Goal: Complete Application Form: Complete application form

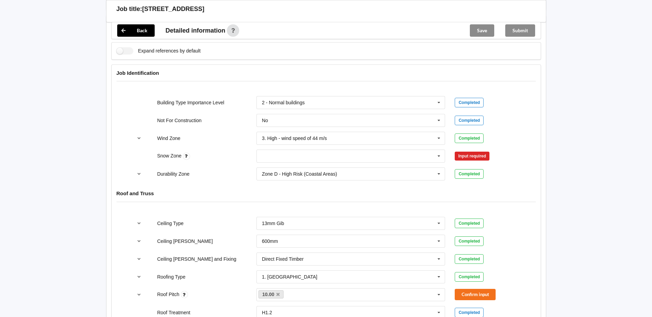
scroll to position [275, 0]
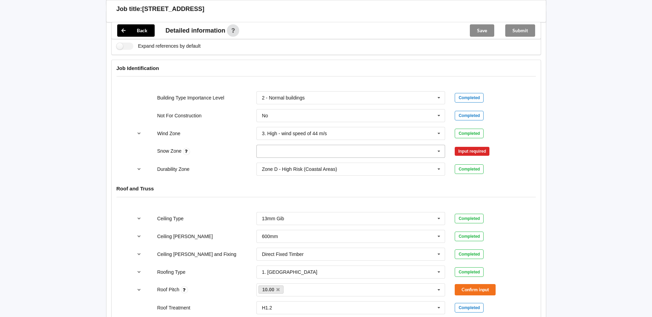
click at [411, 145] on input "text" at bounding box center [351, 151] width 188 height 12
click at [306, 158] on div "N0" at bounding box center [351, 164] width 188 height 13
click at [527, 185] on h4 "Roof and Truss" at bounding box center [325, 188] width 419 height 7
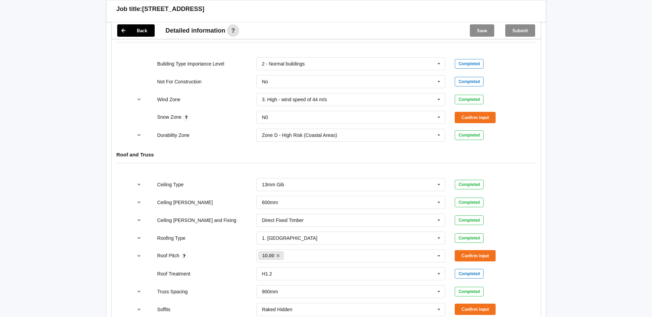
scroll to position [309, 0]
click at [483, 112] on button "Confirm input" at bounding box center [474, 117] width 41 height 11
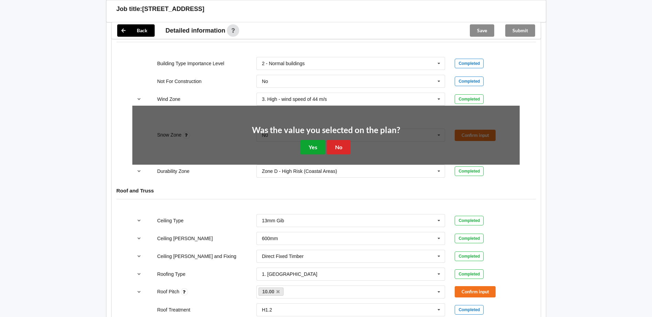
drag, startPoint x: 312, startPoint y: 138, endPoint x: 361, endPoint y: 148, distance: 50.1
click at [365, 150] on div "Was the value you selected on the plan? Yes No" at bounding box center [325, 140] width 387 height 69
click at [351, 143] on div "Was the value you selected on the plan? Yes No" at bounding box center [326, 140] width 148 height 29
click at [347, 141] on button "No" at bounding box center [339, 147] width 24 height 14
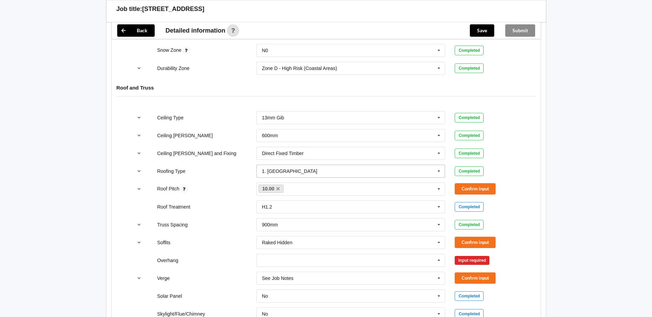
scroll to position [378, 0]
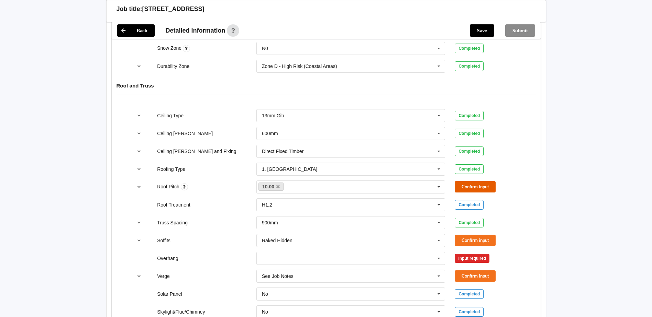
click at [473, 182] on button "Confirm input" at bounding box center [474, 186] width 41 height 11
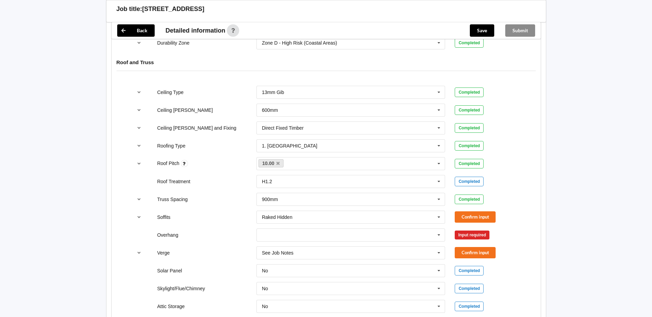
scroll to position [412, 0]
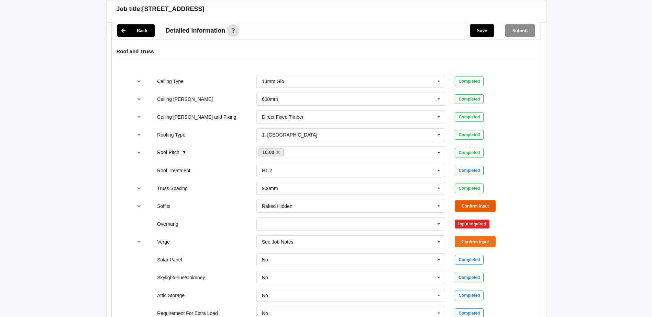
click at [480, 201] on button "Confirm input" at bounding box center [474, 206] width 41 height 11
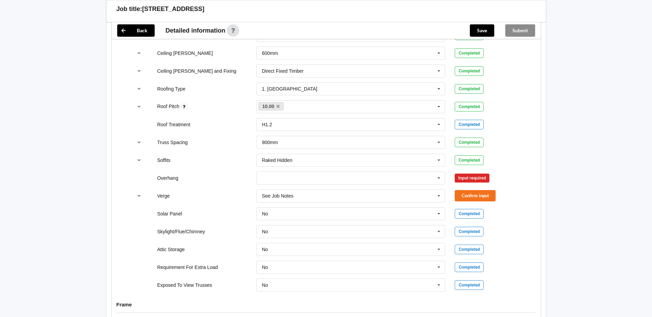
scroll to position [515, 0]
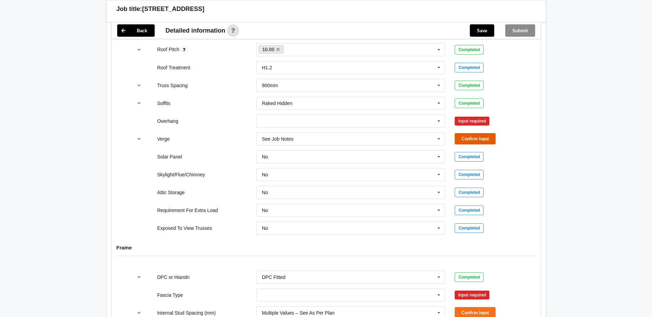
click at [480, 133] on button "Confirm input" at bounding box center [474, 138] width 41 height 11
click at [469, 117] on div "Input required" at bounding box center [471, 121] width 35 height 9
click at [444, 120] on div "Ceiling Type 13mm Gib 10mm Gib 12mm MDF 12mm Ply 13mm Gib None See Job Notes Co…" at bounding box center [326, 103] width 429 height 273
click at [437, 115] on icon at bounding box center [438, 121] width 10 height 13
click at [330, 127] on div "300mm" at bounding box center [351, 133] width 188 height 13
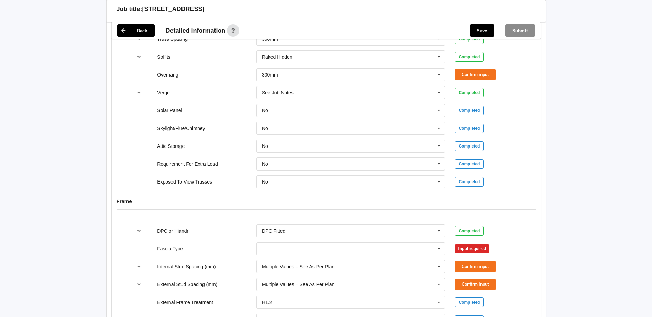
scroll to position [550, 0]
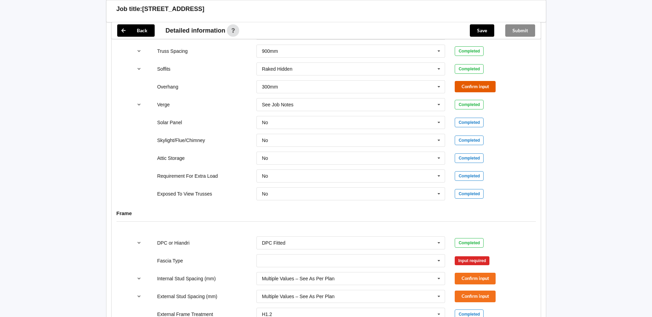
click at [493, 83] on button "Confirm input" at bounding box center [474, 86] width 41 height 11
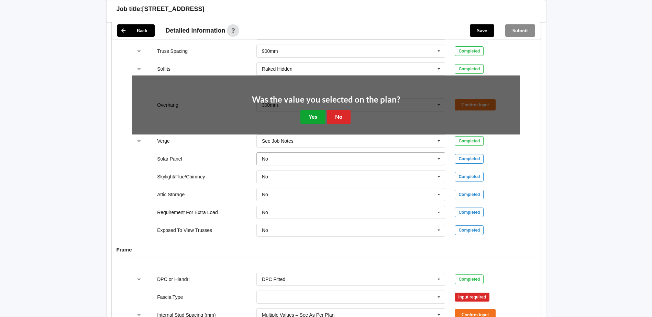
click at [322, 114] on button "Yes" at bounding box center [312, 117] width 25 height 14
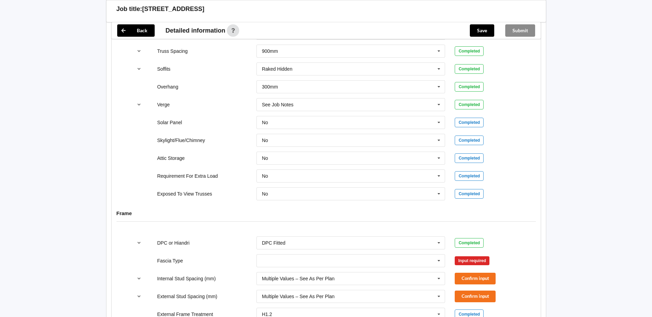
scroll to position [584, 0]
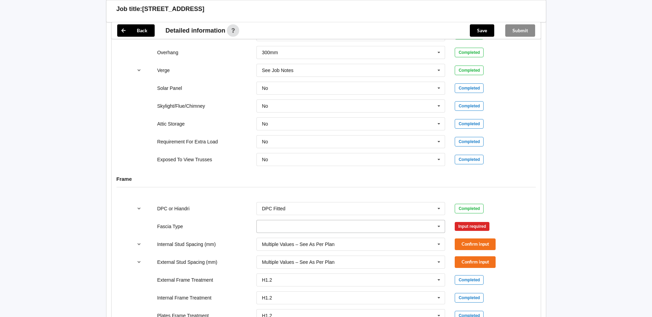
click at [410, 223] on input "text" at bounding box center [351, 227] width 188 height 12
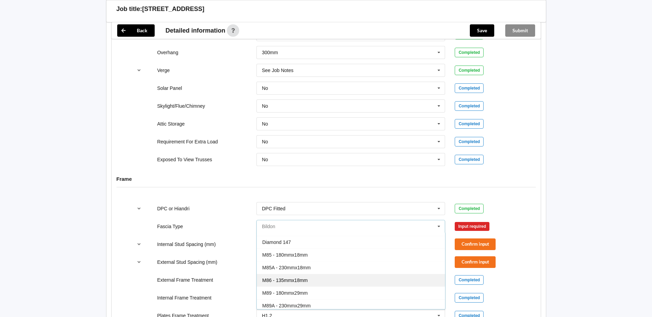
scroll to position [34, 0]
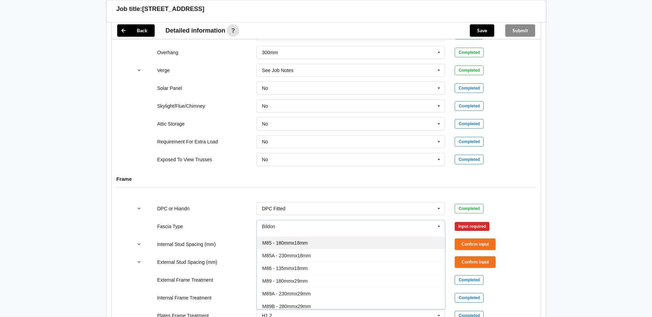
click at [336, 237] on div "M85 - 180mmx18mm" at bounding box center [351, 243] width 188 height 13
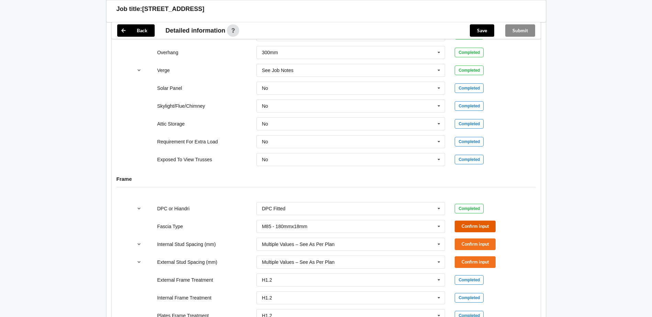
click at [482, 221] on button "Confirm input" at bounding box center [474, 226] width 41 height 11
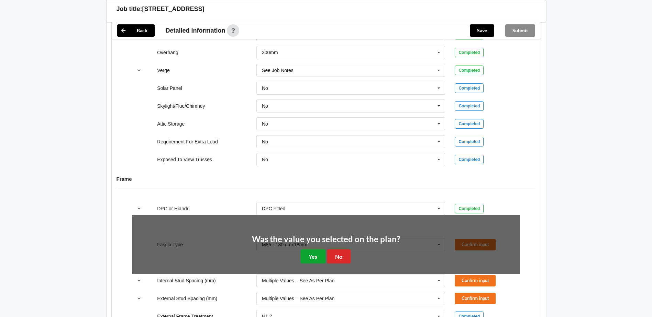
click at [311, 250] on button "Yes" at bounding box center [312, 257] width 25 height 14
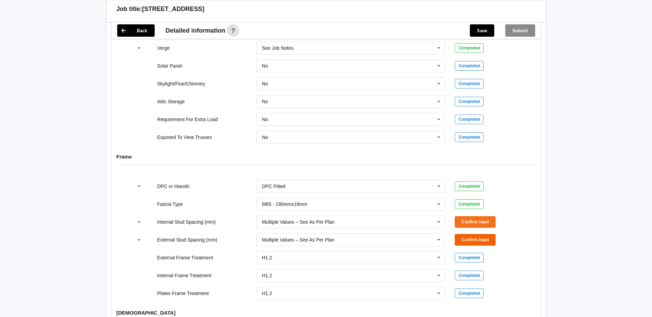
scroll to position [618, 0]
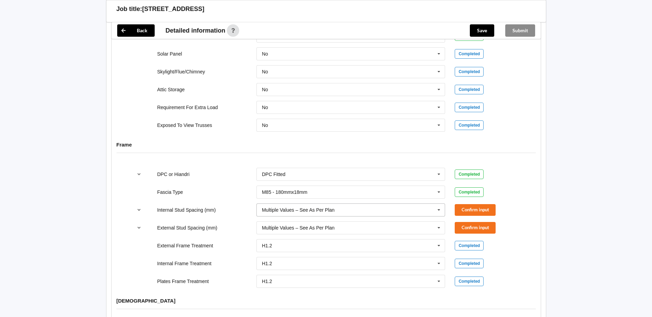
click at [425, 205] on input "text" at bounding box center [351, 210] width 188 height 12
click at [478, 208] on button "Confirm input" at bounding box center [474, 209] width 41 height 11
click at [478, 222] on button "Confirm input" at bounding box center [474, 227] width 41 height 11
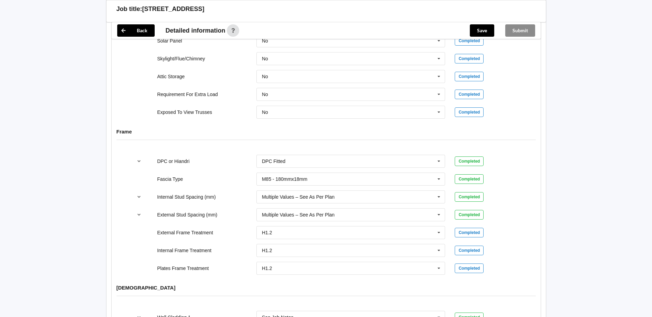
scroll to position [859, 0]
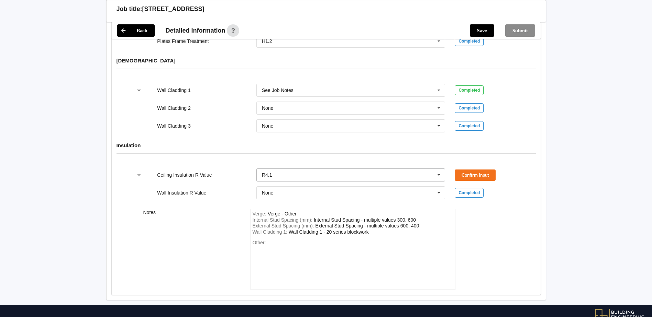
click at [382, 169] on input "text" at bounding box center [351, 175] width 188 height 12
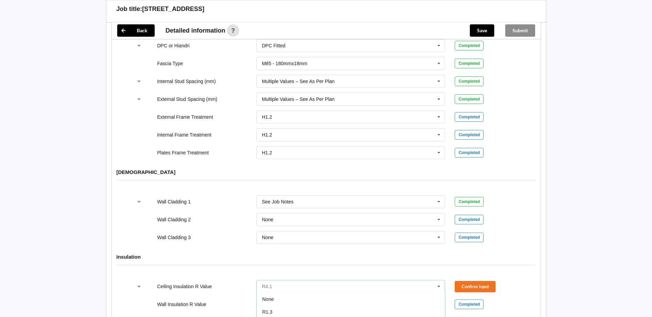
scroll to position [790, 0]
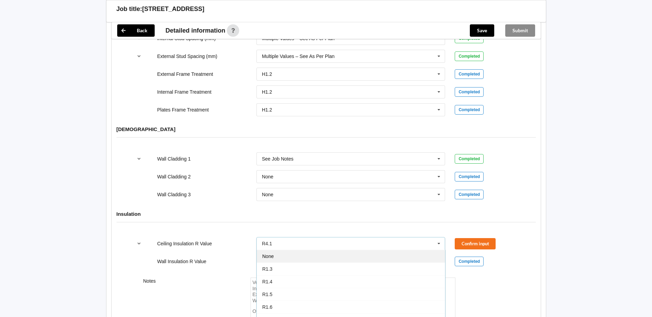
click at [283, 250] on div "None" at bounding box center [351, 256] width 188 height 13
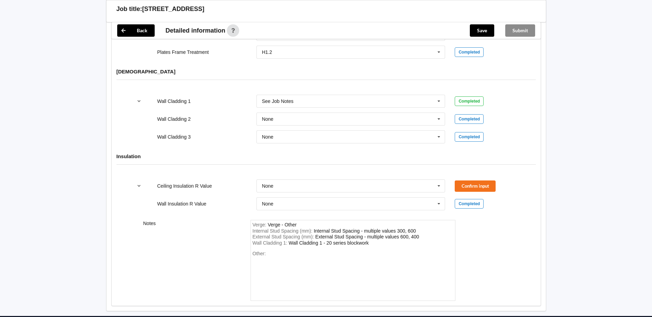
scroll to position [874, 0]
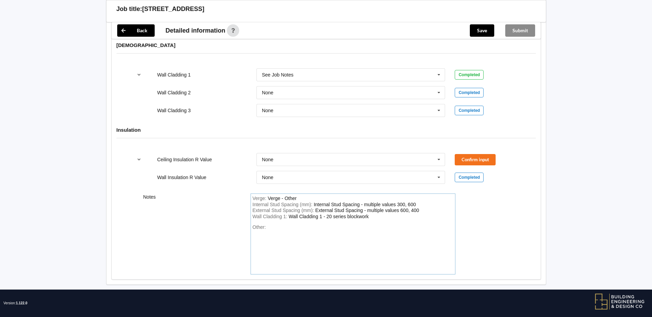
click at [371, 214] on div "Wall Cladding 1 : Wall Cladding 1 - 20 series blockwork" at bounding box center [352, 217] width 201 height 6
drag, startPoint x: 373, startPoint y: 213, endPoint x: 319, endPoint y: 212, distance: 54.3
click at [316, 214] on div "Wall Cladding 1 : Wall Cladding 1 - 20 series blockwork" at bounding box center [352, 217] width 201 height 6
click at [362, 214] on div "Wall Cladding 1 - 20 series blockwork" at bounding box center [329, 216] width 80 height 5
click at [372, 214] on div "Wall Cladding 1 : Wall Cladding 1 - 20 series blockwork" at bounding box center [352, 217] width 201 height 6
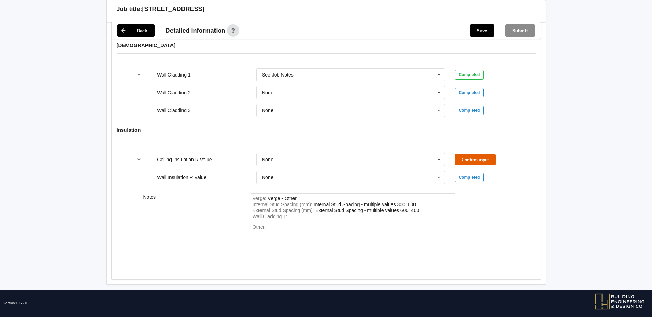
click at [484, 155] on button "Confirm input" at bounding box center [474, 159] width 41 height 11
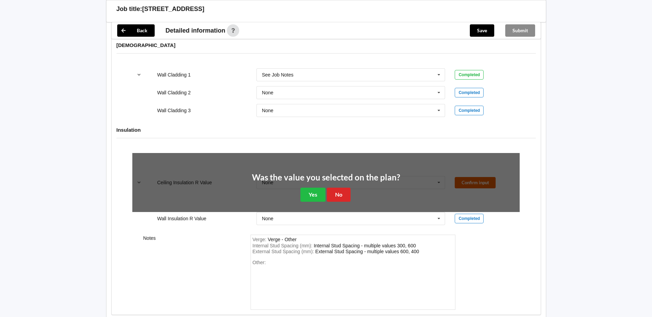
scroll to position [868, 0]
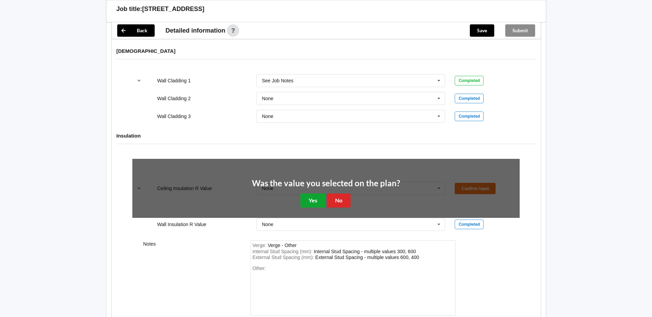
click at [316, 194] on button "Yes" at bounding box center [312, 201] width 25 height 14
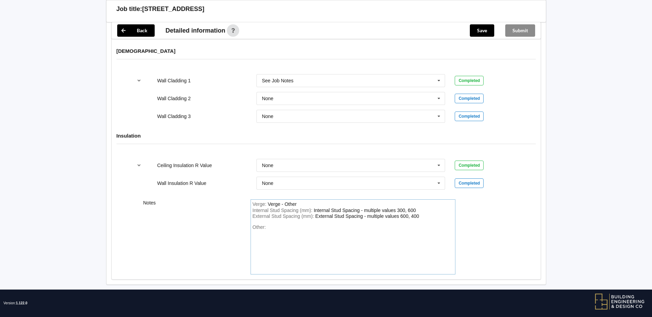
click at [303, 225] on div "Other:" at bounding box center [352, 249] width 201 height 48
click at [291, 213] on div "Verge : Verge - Other Internal Stud Spacing (mm) : Internal Stud Spacing - mult…" at bounding box center [352, 237] width 205 height 75
click at [269, 225] on div "Other:" at bounding box center [352, 249] width 201 height 48
click at [421, 214] on div "External Stud Spacing (mm) : External Stud Spacing - multiple values 600, 400" at bounding box center [352, 217] width 201 height 6
click at [339, 229] on div "Other:" at bounding box center [352, 249] width 201 height 48
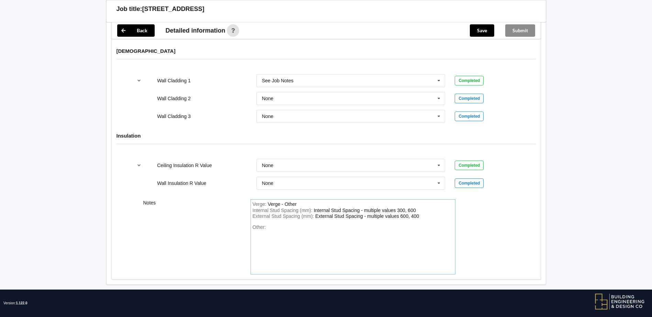
click at [428, 214] on div "External Stud Spacing (mm) : External Stud Spacing - multiple values 600, 400" at bounding box center [352, 217] width 201 height 6
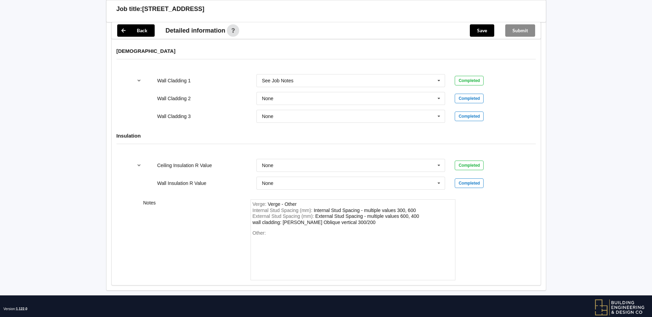
click at [485, 215] on div "Notes Verge : Verge - Other Internal Stud Spacing (mm) : Internal Stud Spacing …" at bounding box center [326, 240] width 429 height 91
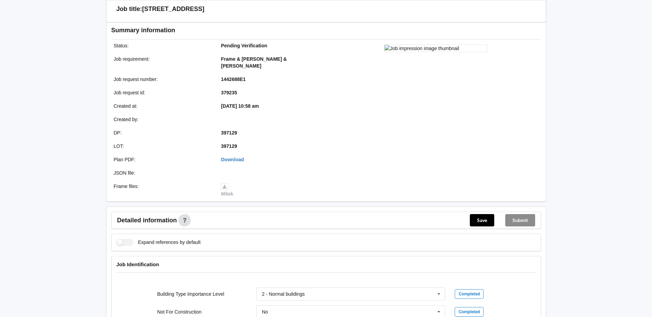
scroll to position [0, 0]
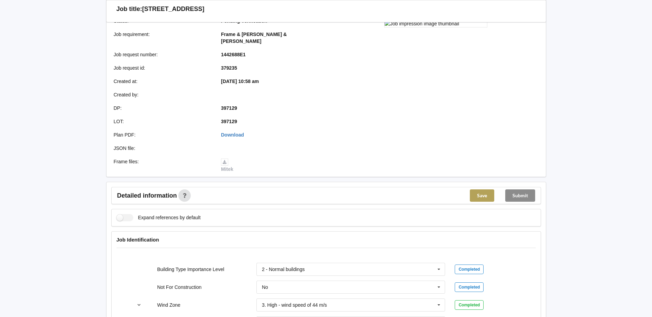
click at [486, 191] on button "Save" at bounding box center [482, 196] width 24 height 12
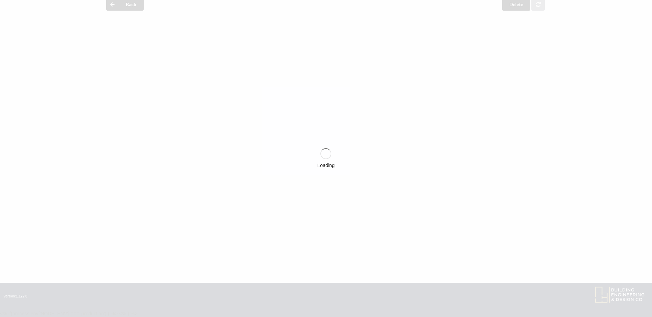
scroll to position [103, 0]
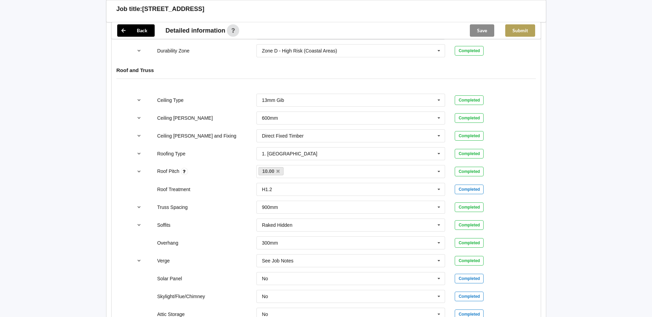
click at [520, 33] on button "Submit" at bounding box center [520, 30] width 30 height 12
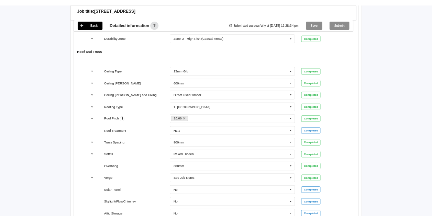
scroll to position [361, 0]
